Goal: Information Seeking & Learning: Learn about a topic

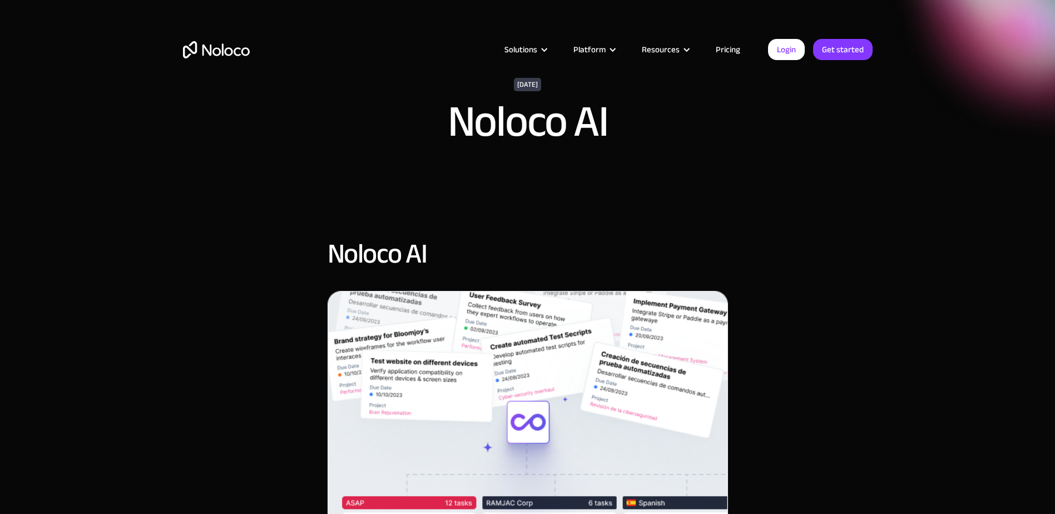
click at [202, 47] on img "home" at bounding box center [216, 49] width 67 height 17
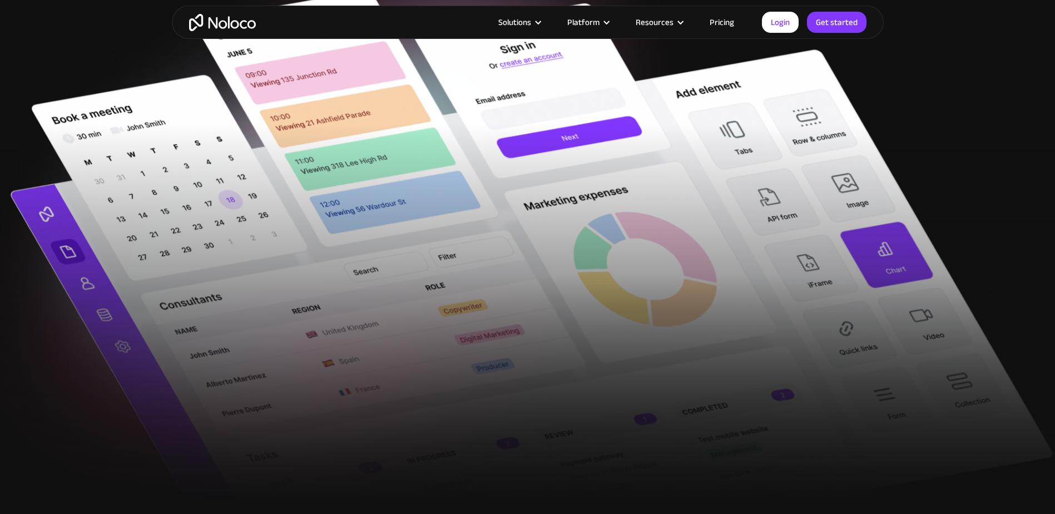
scroll to position [222, 0]
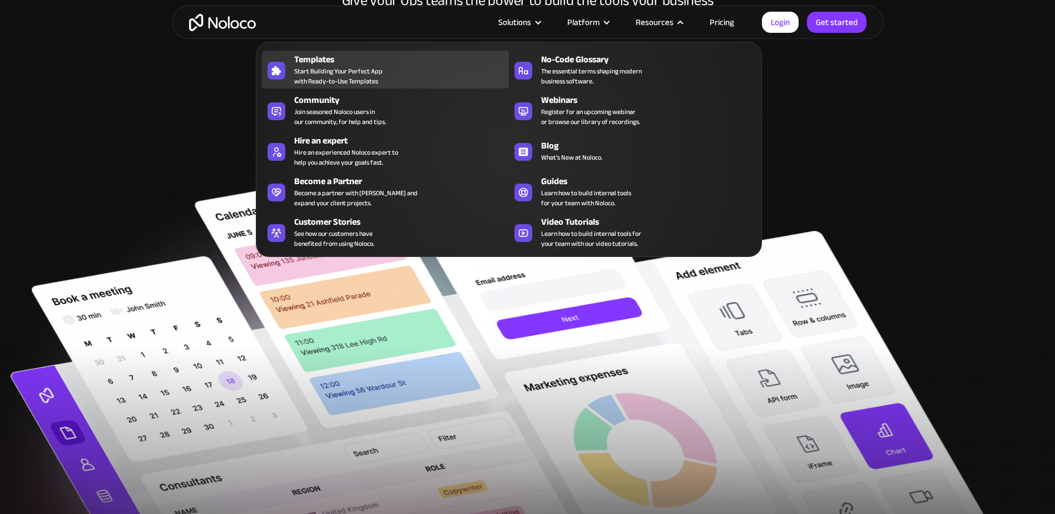
click at [310, 69] on span "Start Building Your Perfect App with Ready-to-Use Templates" at bounding box center [338, 76] width 88 height 20
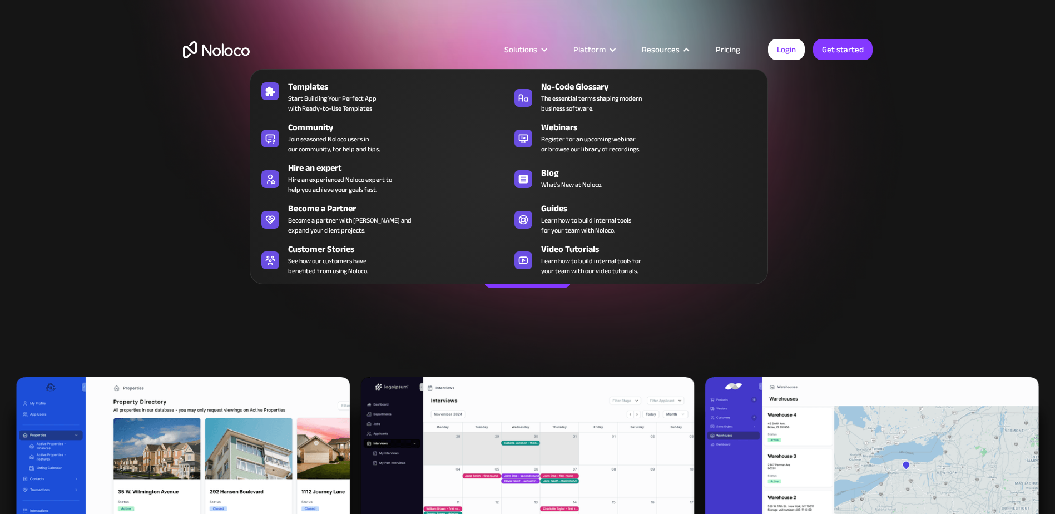
click at [732, 55] on nav "Templates Start Building Your Perfect App with Ready-to-Use Templates No-Code G…" at bounding box center [509, 168] width 518 height 231
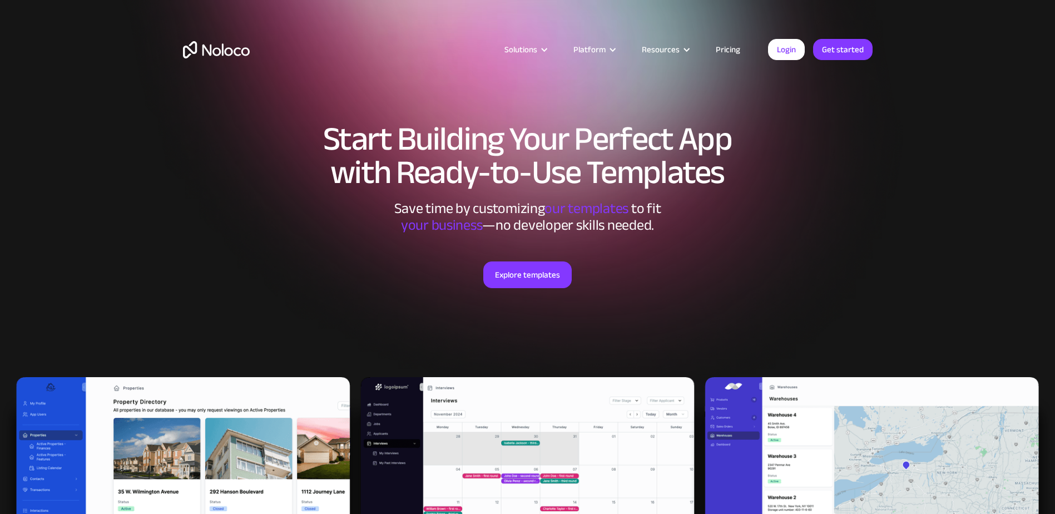
click at [724, 47] on link "Pricing" at bounding box center [728, 49] width 52 height 14
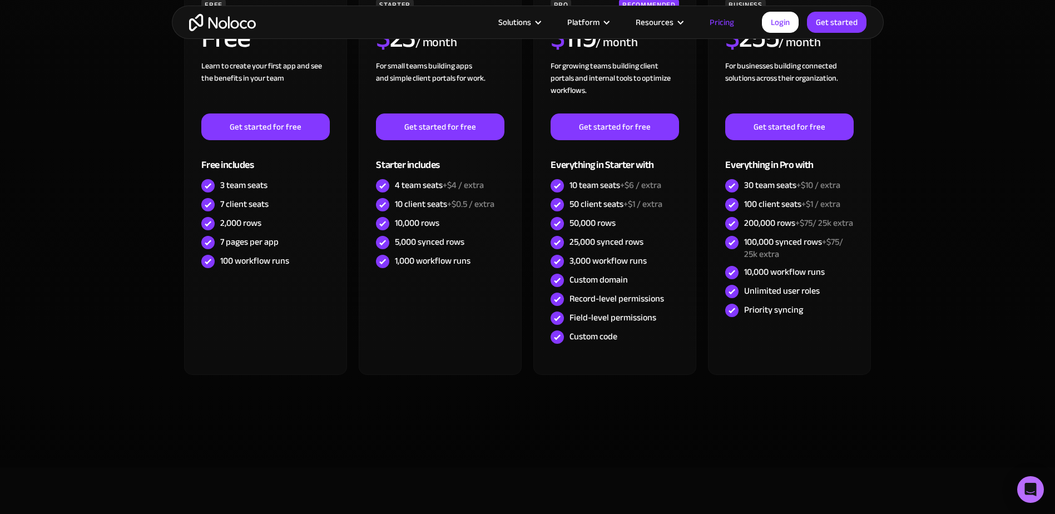
scroll to position [389, 0]
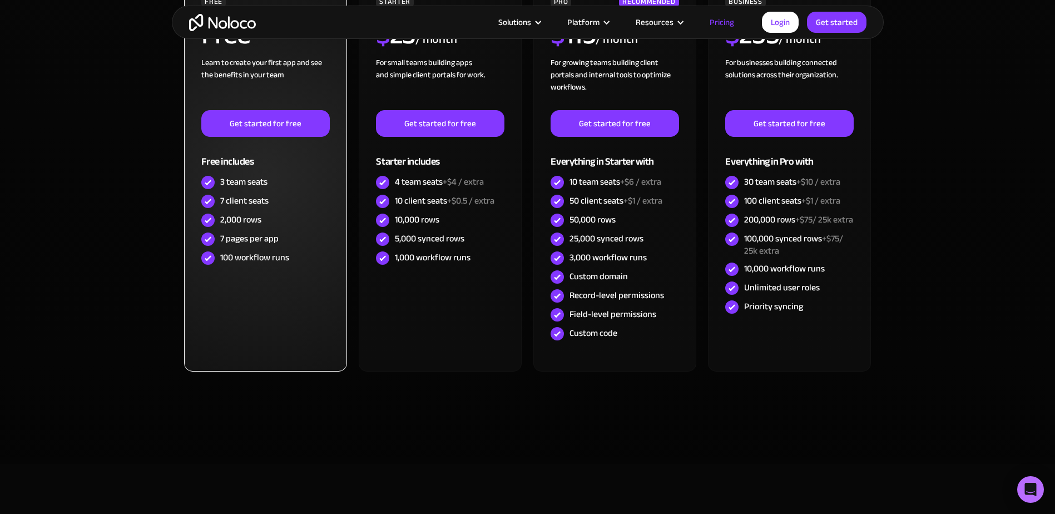
click at [236, 214] on div "2,000 rows" at bounding box center [240, 219] width 41 height 12
drag, startPoint x: 236, startPoint y: 214, endPoint x: 218, endPoint y: 221, distance: 19.0
click at [218, 221] on div "2,000 rows" at bounding box center [265, 220] width 128 height 19
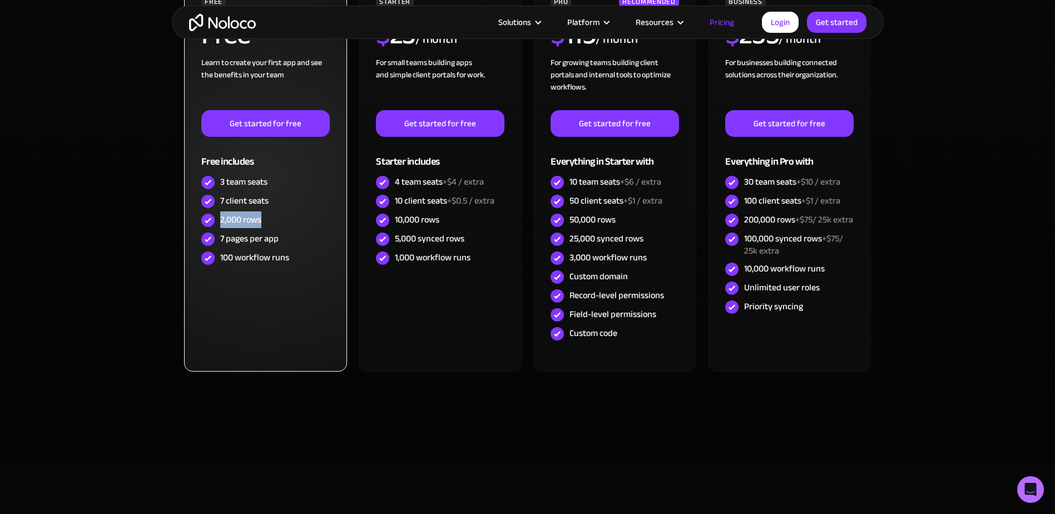
drag, startPoint x: 218, startPoint y: 221, endPoint x: 252, endPoint y: 221, distance: 33.9
click at [252, 221] on div "2,000 rows" at bounding box center [265, 220] width 128 height 19
click at [252, 221] on div "2,000 rows" at bounding box center [240, 219] width 41 height 12
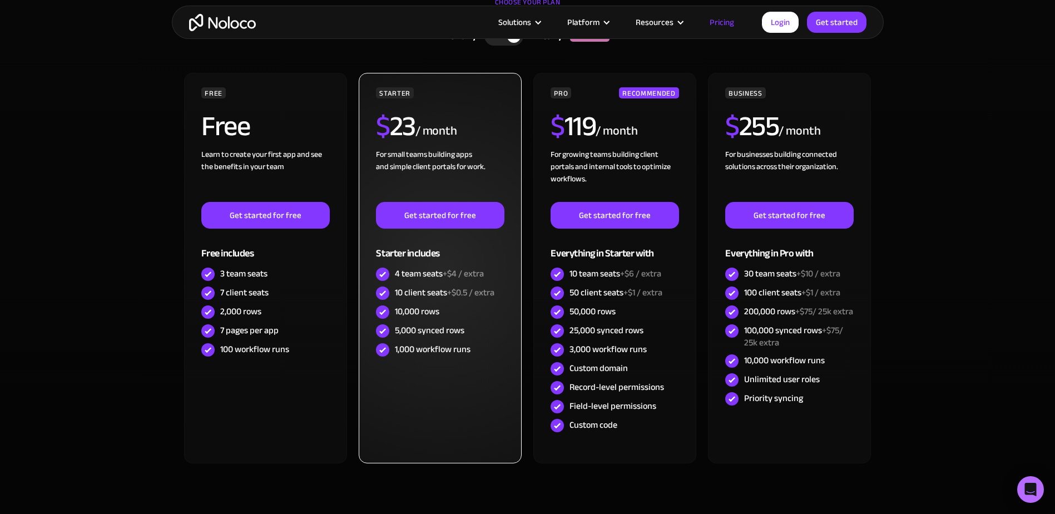
scroll to position [278, 0]
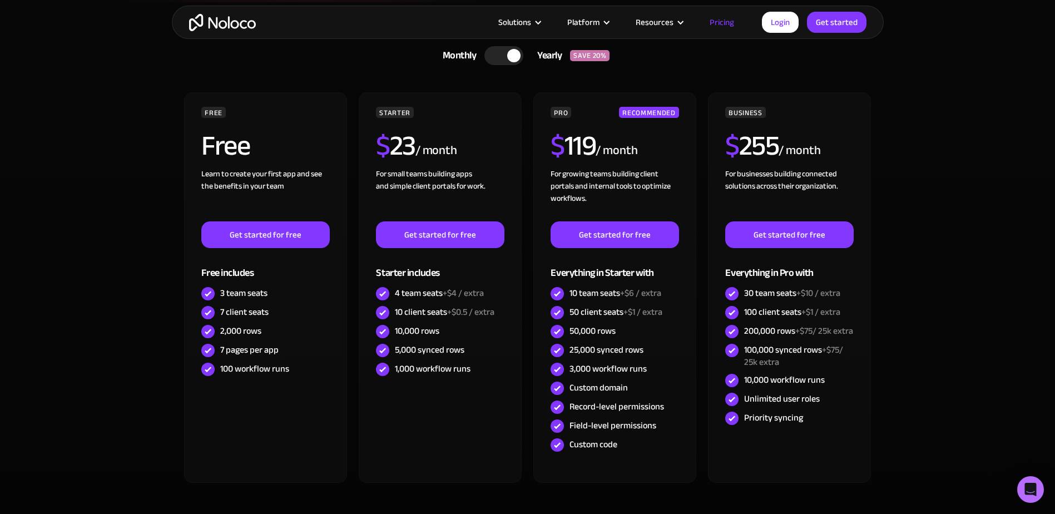
click at [509, 47] on div at bounding box center [503, 55] width 39 height 19
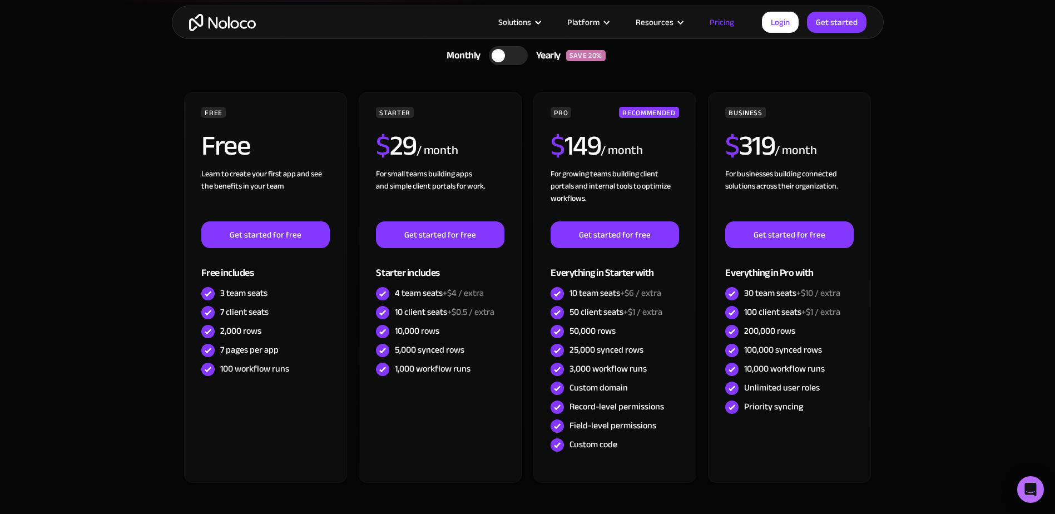
click at [503, 56] on div at bounding box center [497, 55] width 13 height 13
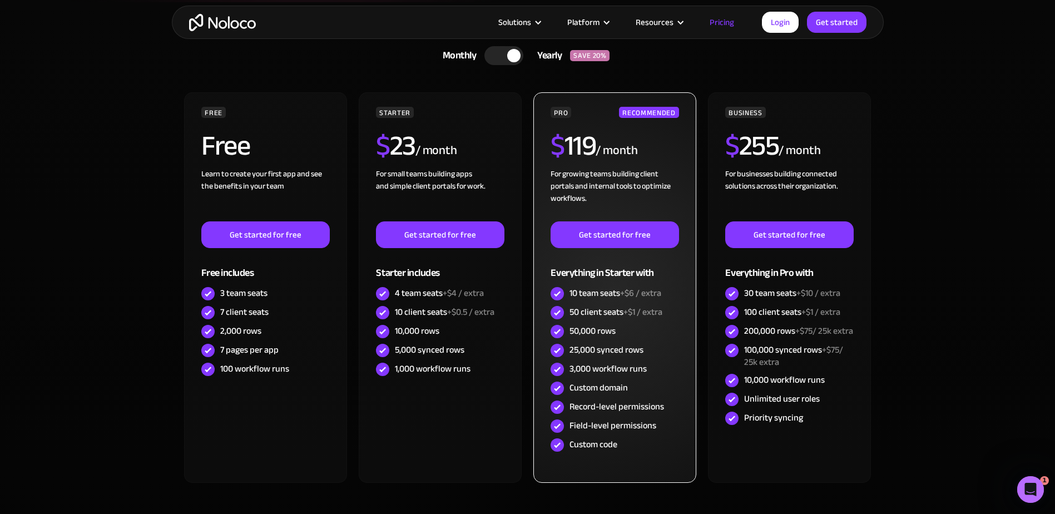
scroll to position [0, 0]
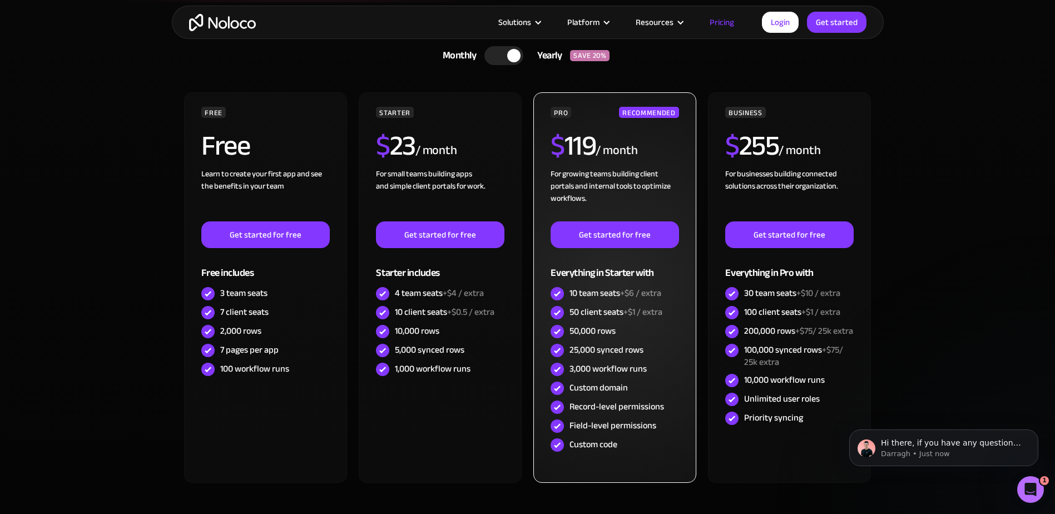
click at [613, 388] on div "Custom domain" at bounding box center [598, 387] width 58 height 12
drag, startPoint x: 613, startPoint y: 388, endPoint x: 604, endPoint y: 445, distance: 57.4
click at [604, 445] on div "Custom code" at bounding box center [593, 444] width 48 height 12
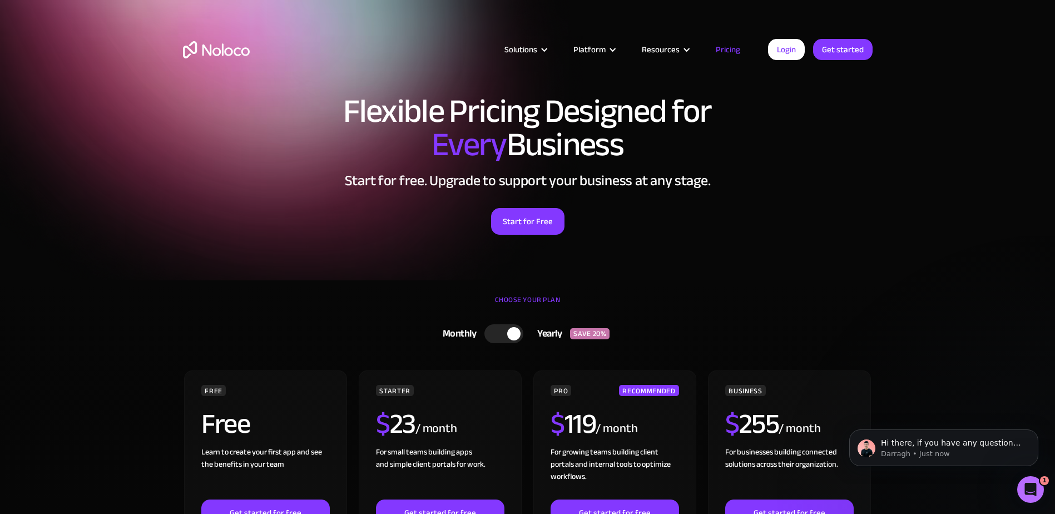
click at [237, 43] on img "home" at bounding box center [216, 49] width 67 height 17
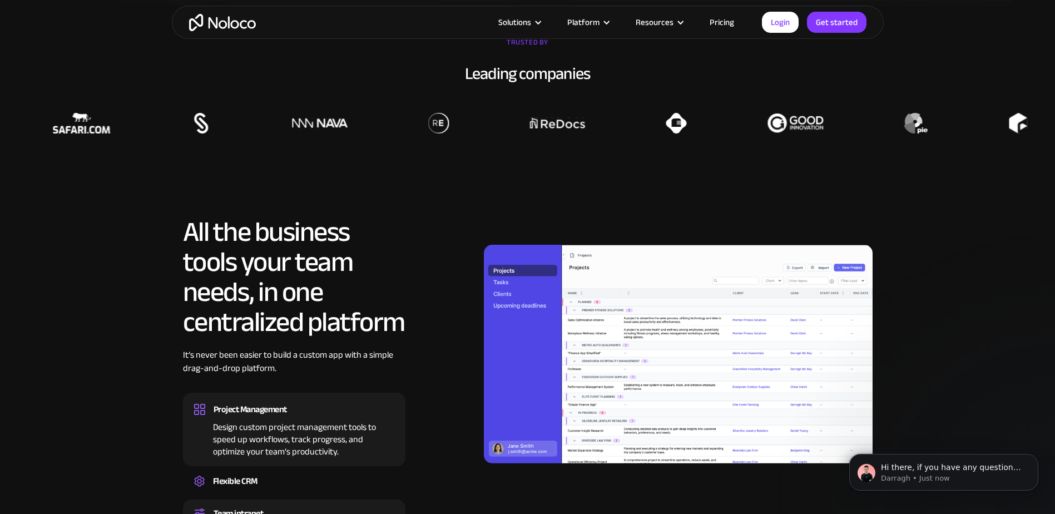
scroll to position [1279, 0]
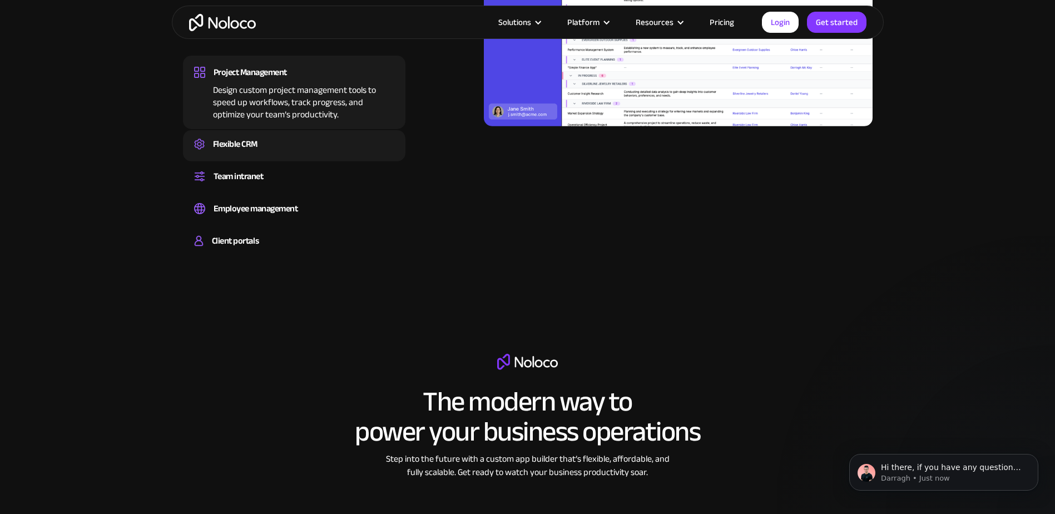
click at [246, 157] on div "Flexible CRM Create a custom CRM that you can adapt to your business’s needs, c…" at bounding box center [294, 145] width 222 height 31
